Goal: Download file/media

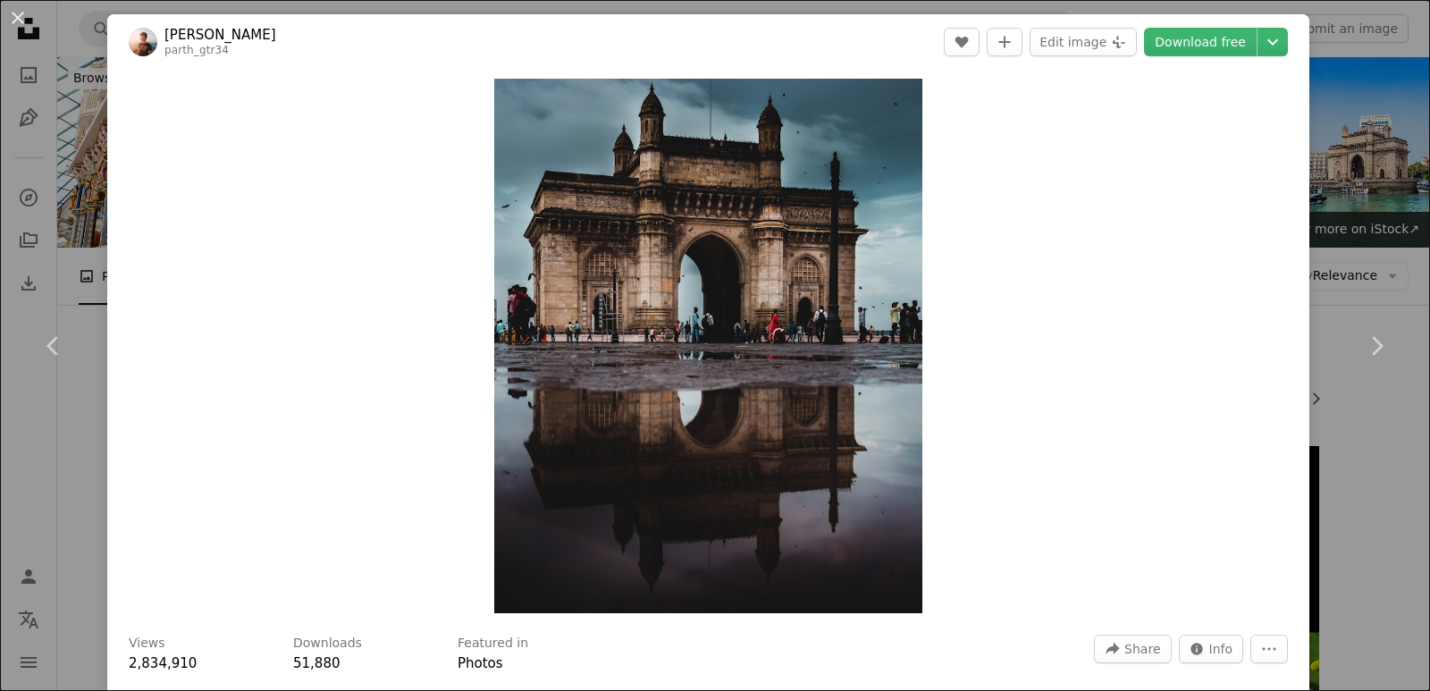
scroll to position [983, 0]
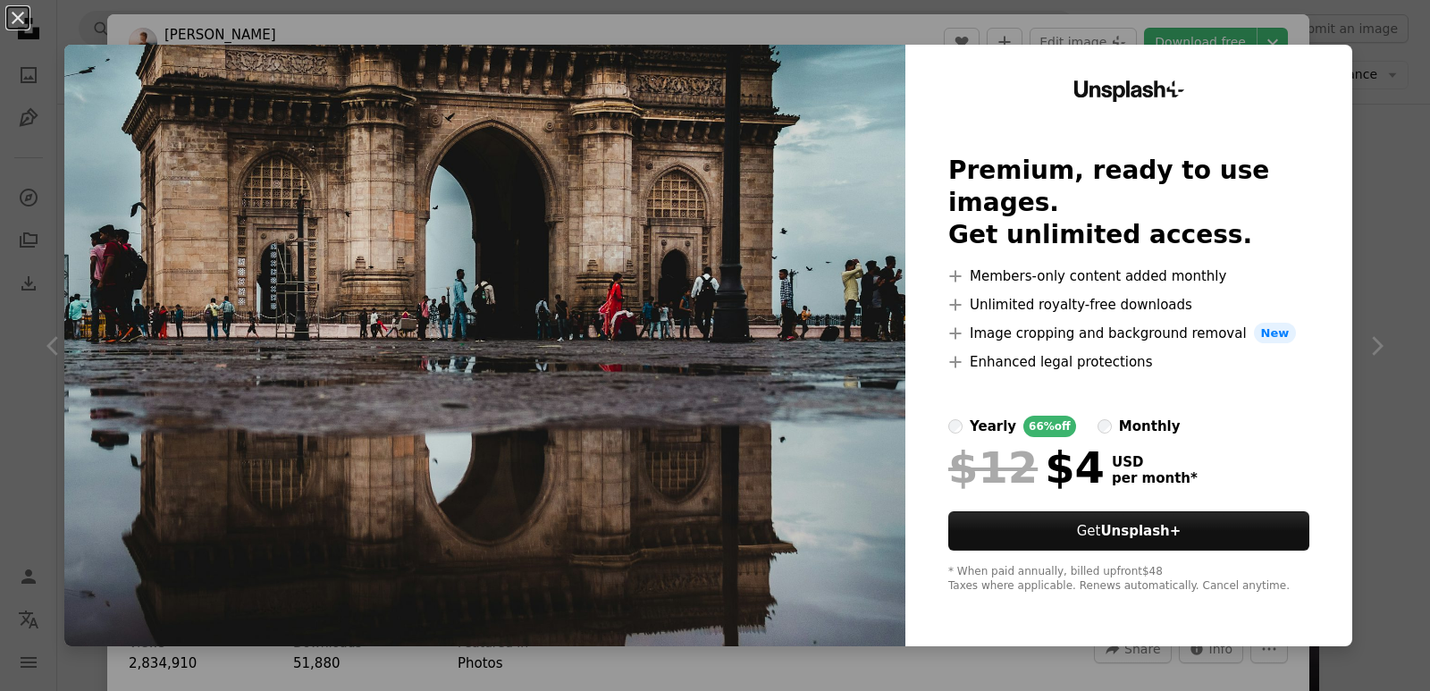
drag, startPoint x: 530, startPoint y: 198, endPoint x: 559, endPoint y: 246, distance: 56.6
click at [11, 13] on button "An X shape" at bounding box center [17, 17] width 21 height 21
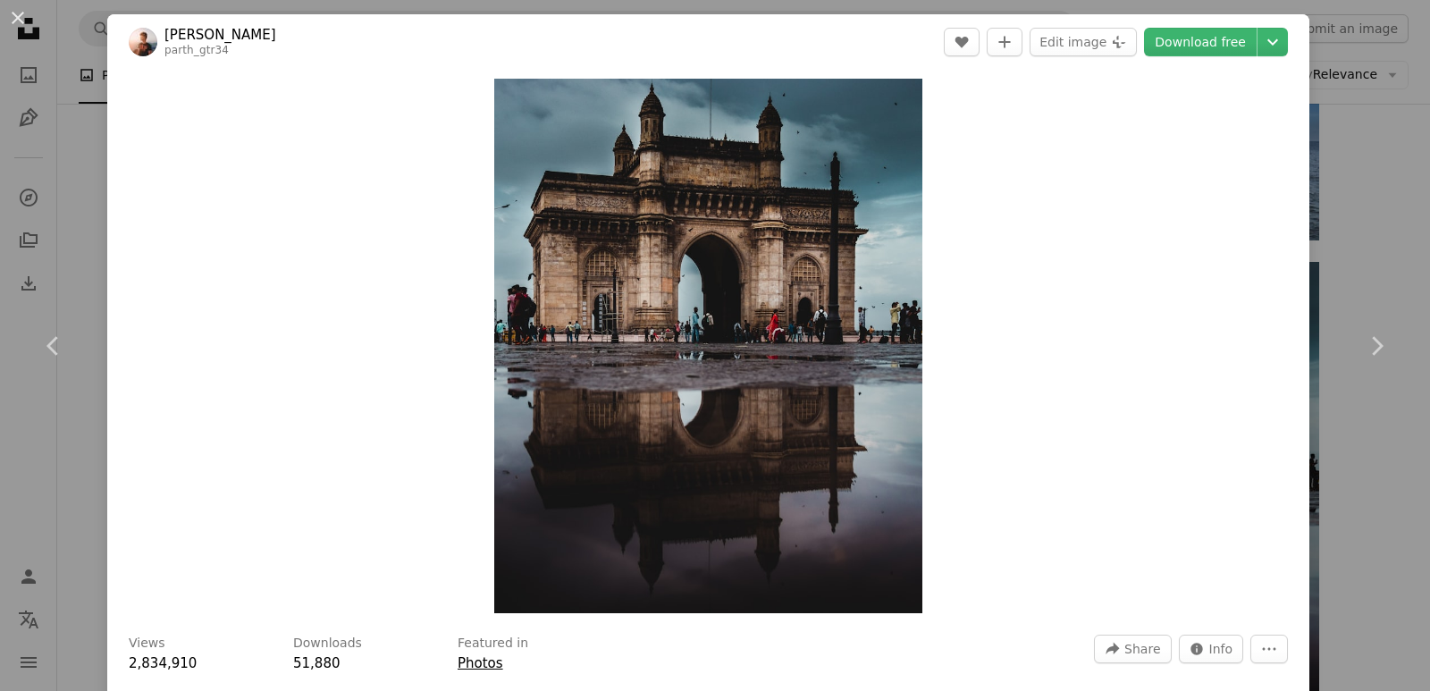
click at [478, 664] on link "Photos" at bounding box center [481, 663] width 46 height 16
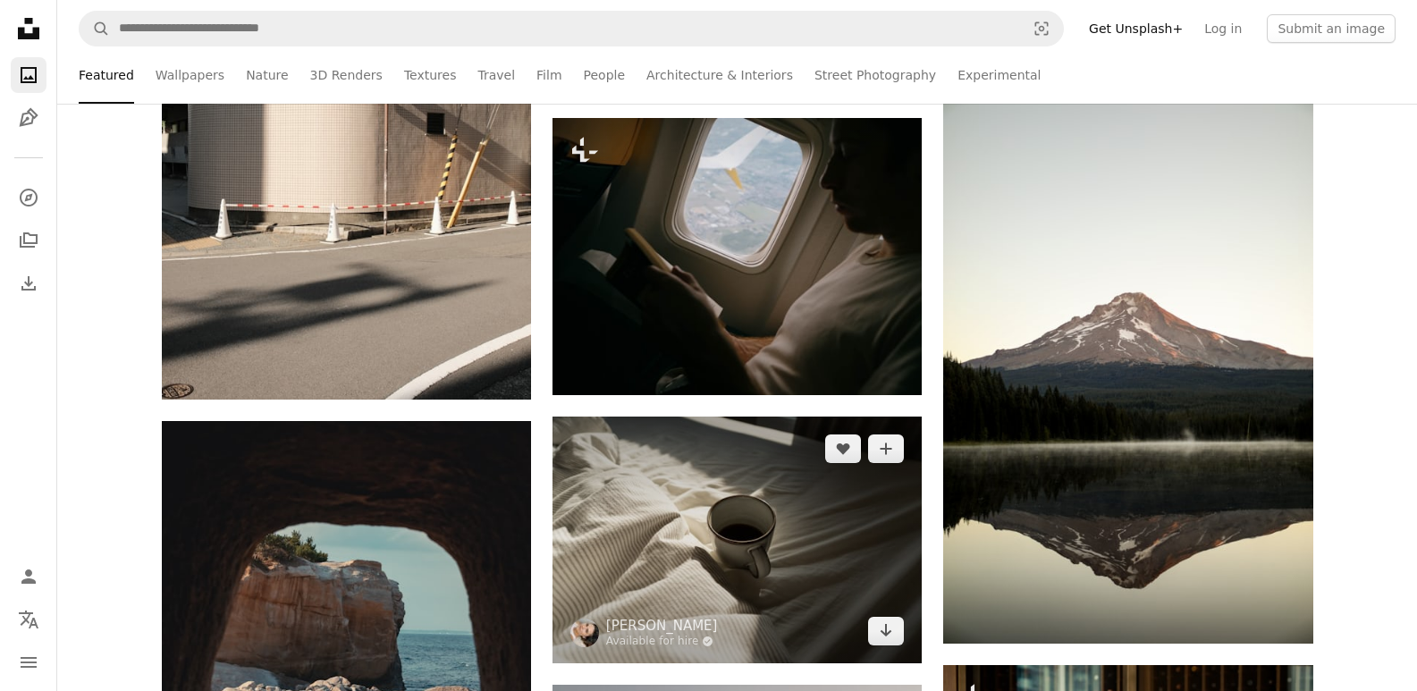
scroll to position [2413, 0]
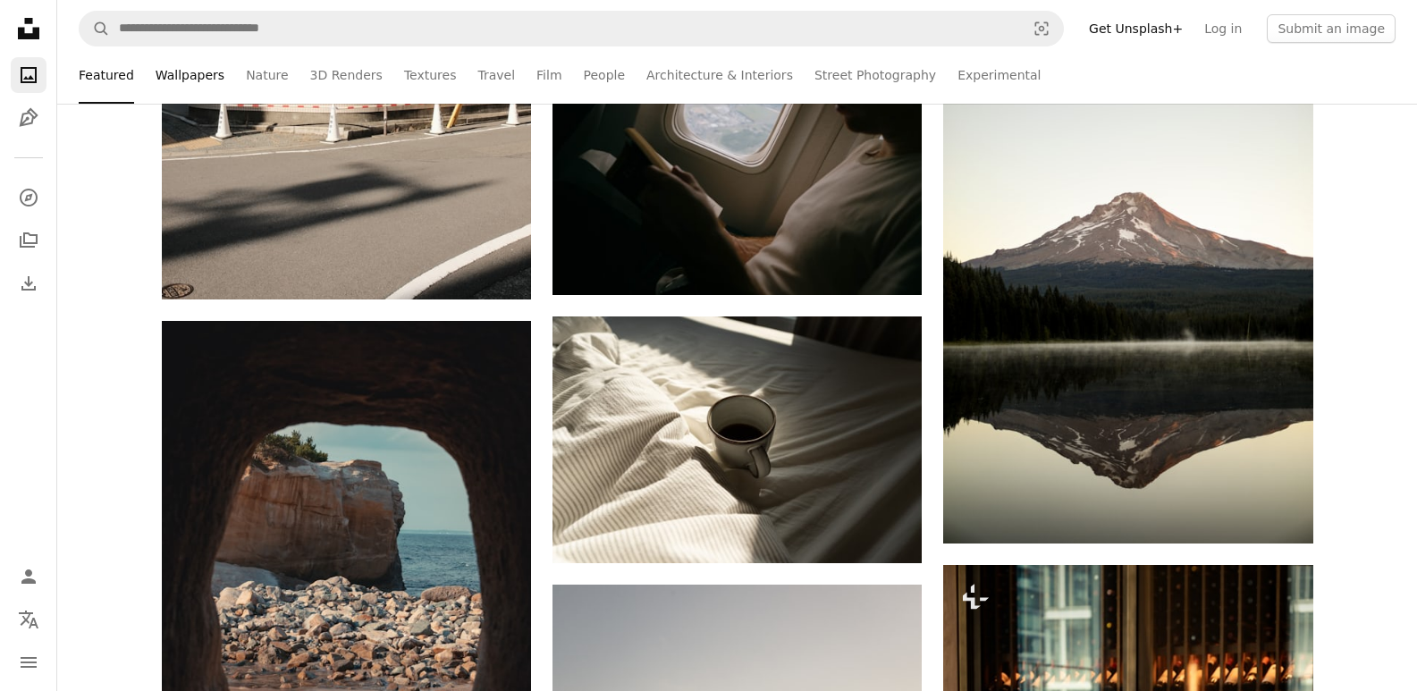
click at [192, 71] on link "Wallpapers" at bounding box center [190, 74] width 69 height 57
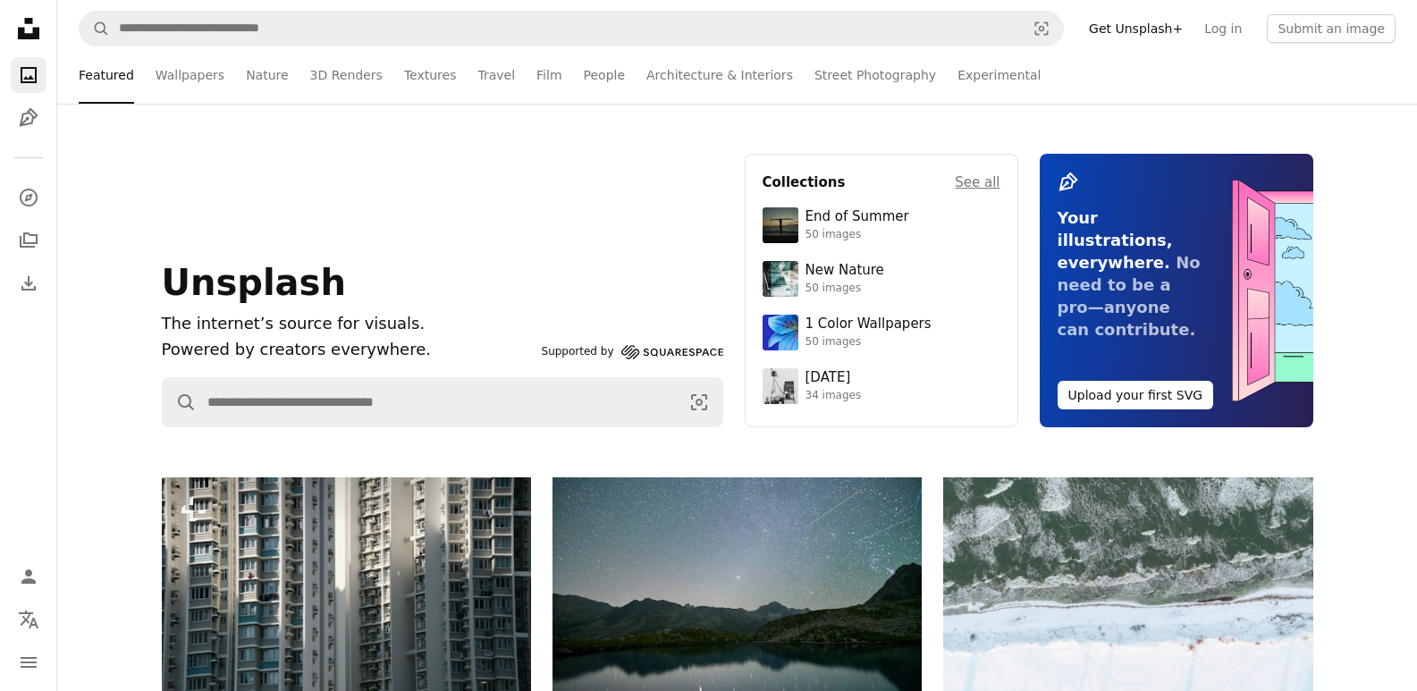
scroll to position [2413, 0]
